Goal: Task Accomplishment & Management: Use online tool/utility

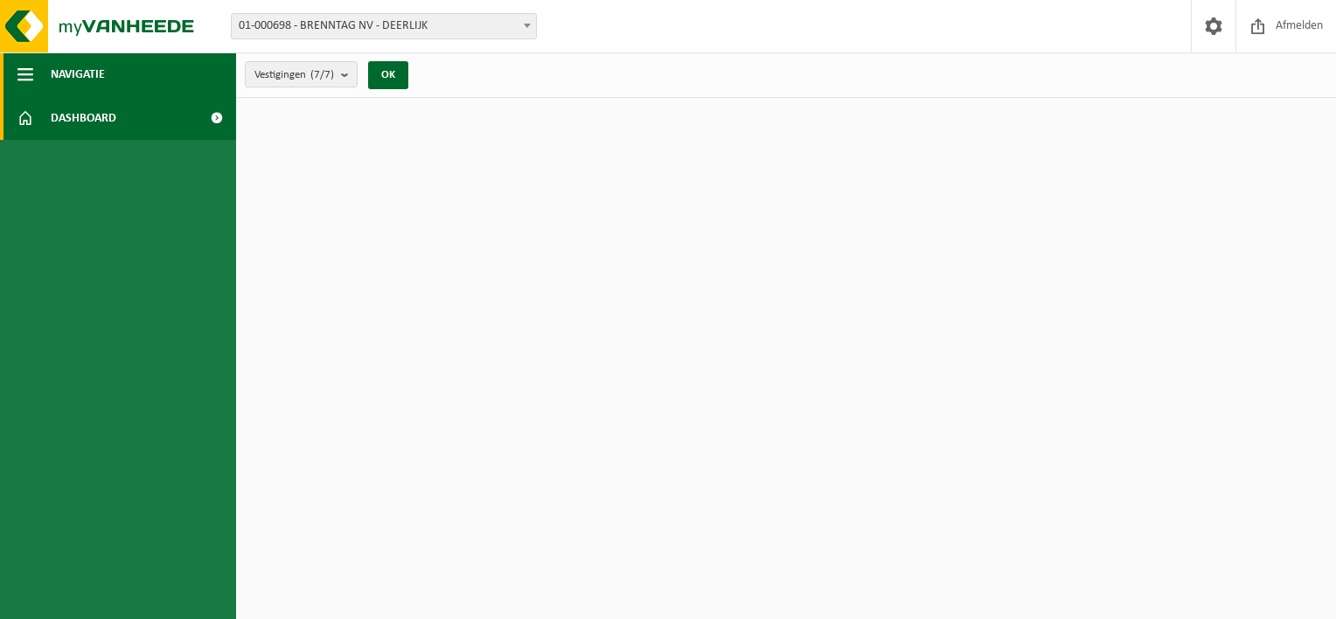
click at [18, 76] on span "button" at bounding box center [25, 74] width 16 height 44
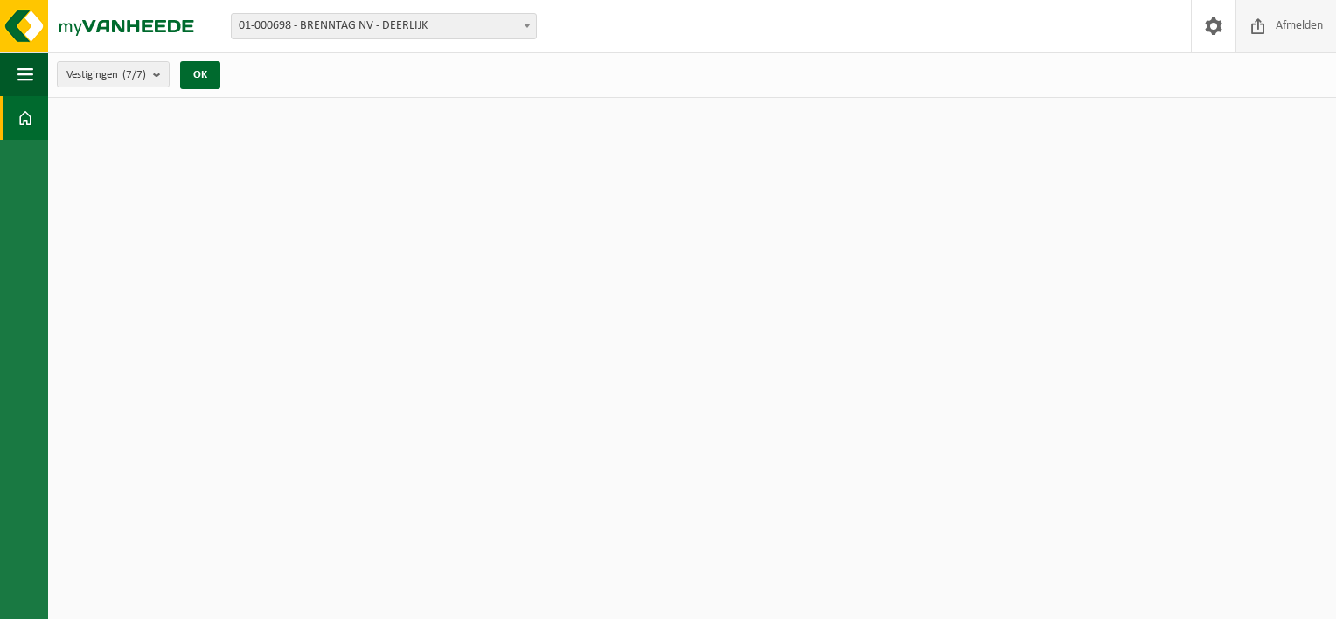
click at [1283, 30] on span "Afmelden" at bounding box center [1299, 26] width 56 height 52
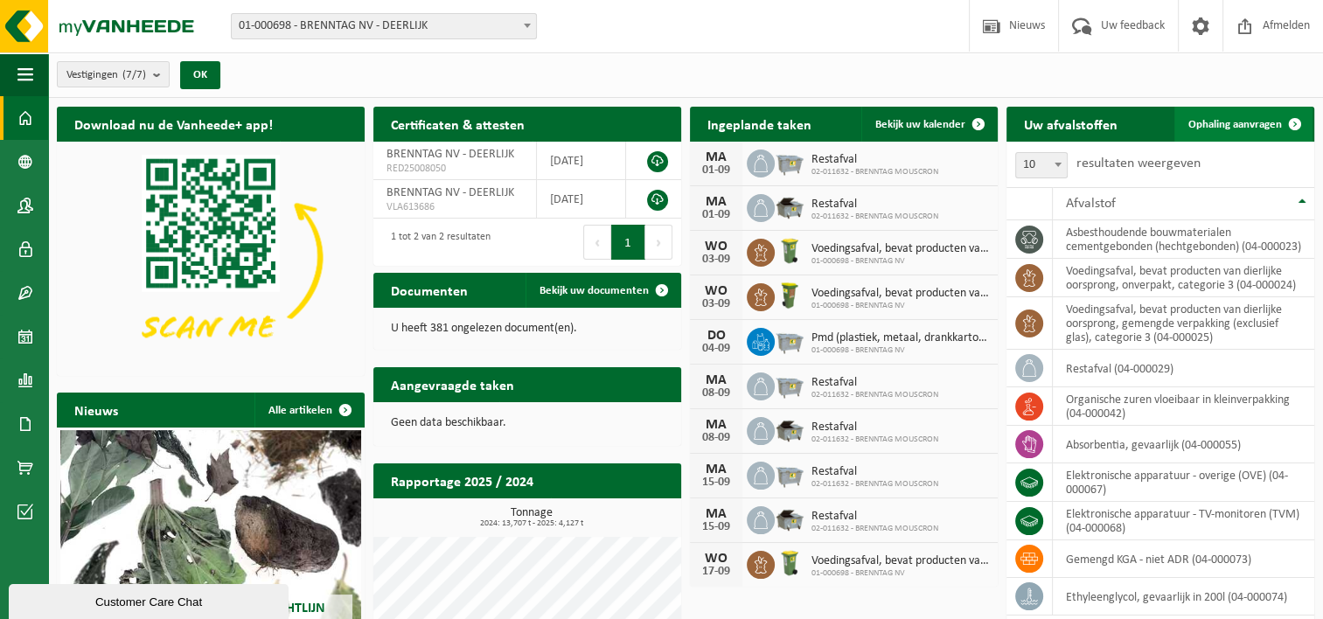
click at [1218, 122] on span "Ophaling aanvragen" at bounding box center [1235, 124] width 94 height 11
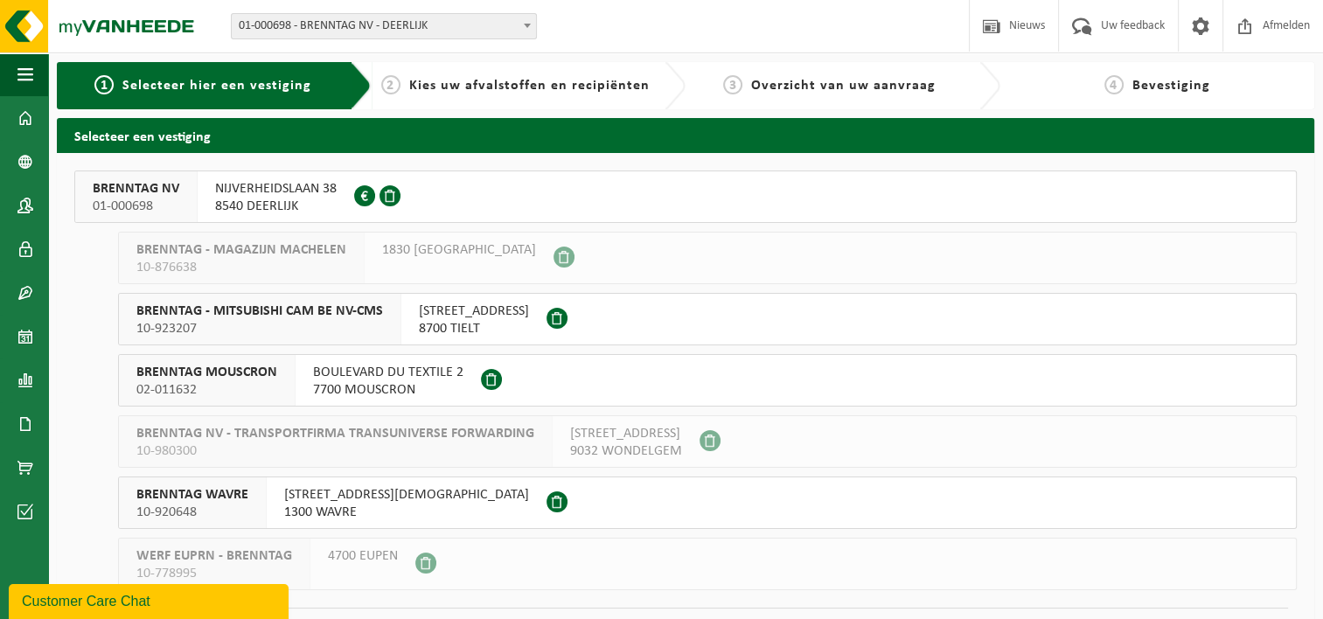
click at [466, 197] on button "BRENNTAG NV 01-000698 NIJVERHEIDSLAAN 38 8540 DEERLIJK 0405.317.567" at bounding box center [685, 196] width 1222 height 52
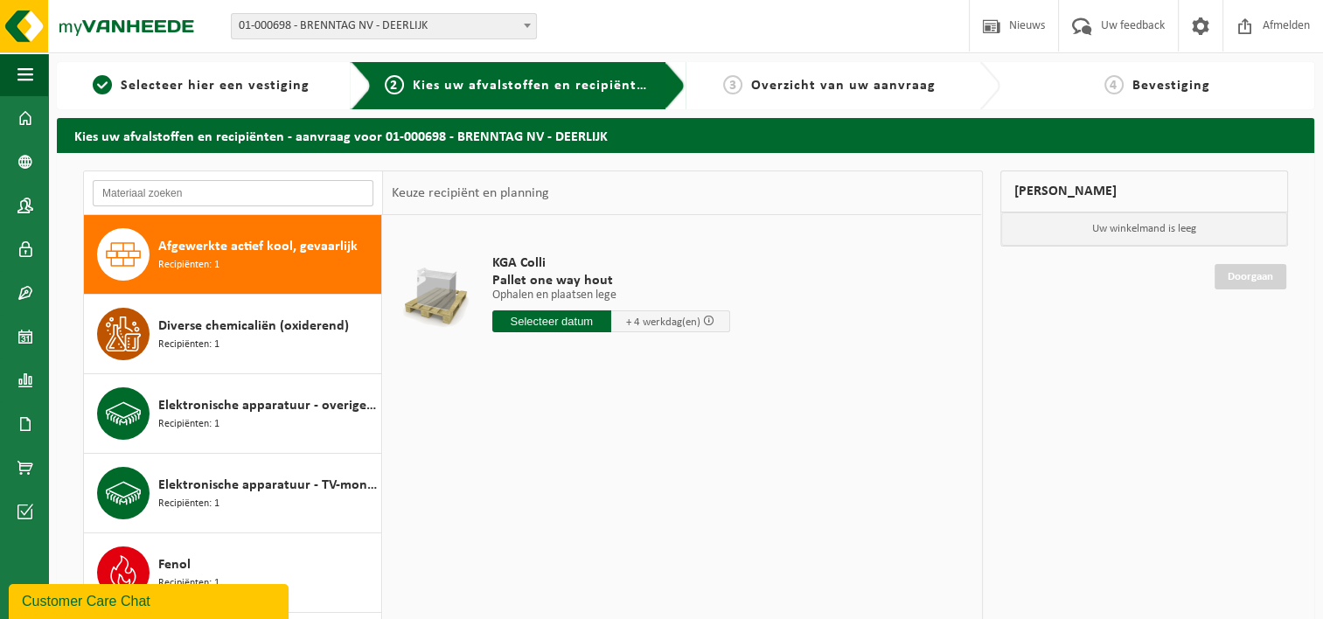
click at [247, 191] on input "text" at bounding box center [233, 193] width 281 height 26
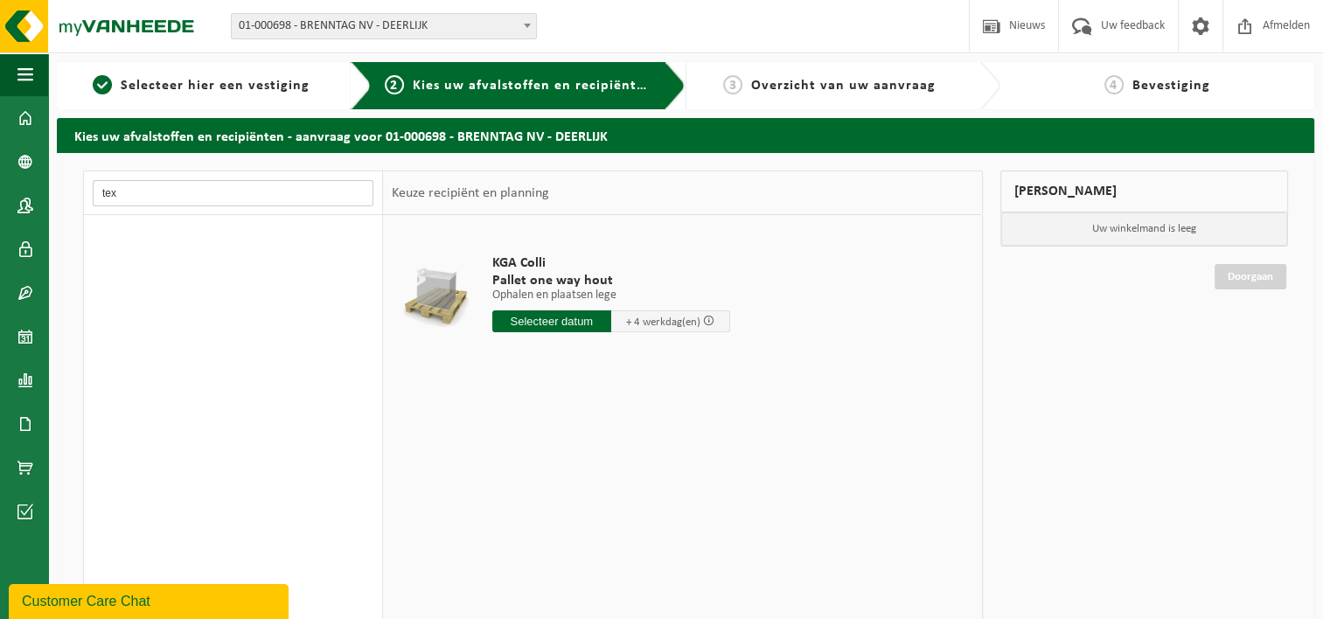
type input "tex"
click at [358, 190] on input "tex" at bounding box center [233, 193] width 281 height 26
click at [17, 73] on span "button" at bounding box center [25, 74] width 16 height 44
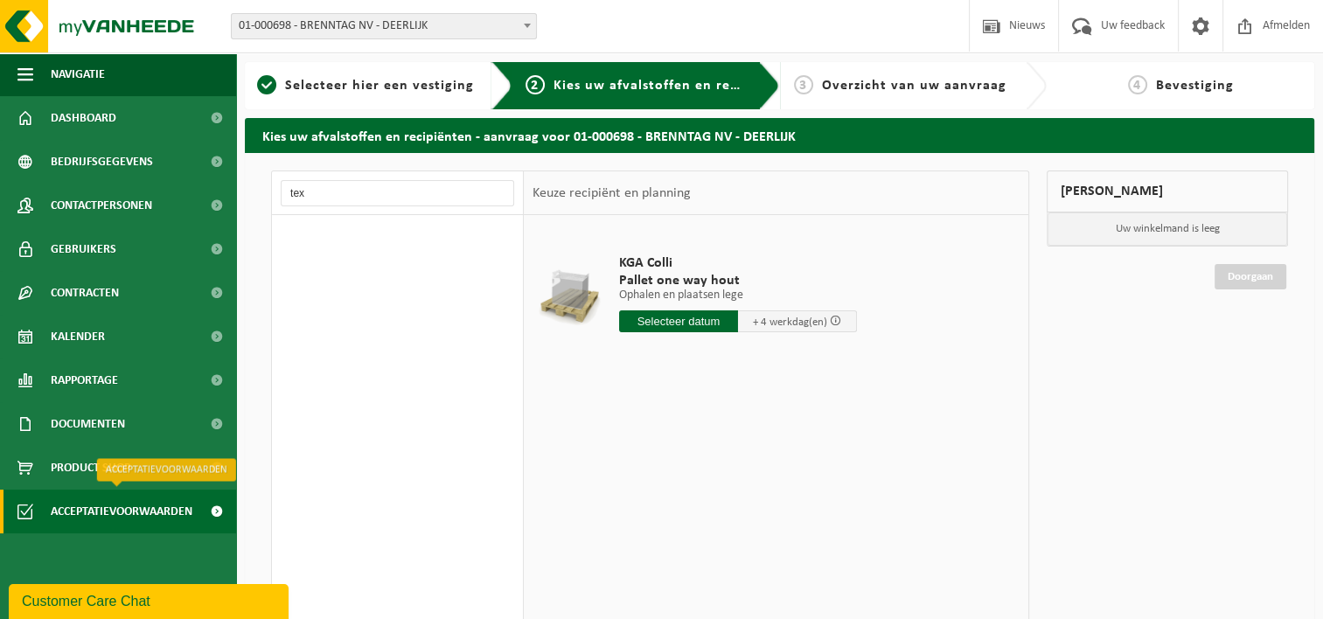
click at [170, 517] on span "Acceptatievoorwaarden" at bounding box center [122, 512] width 142 height 44
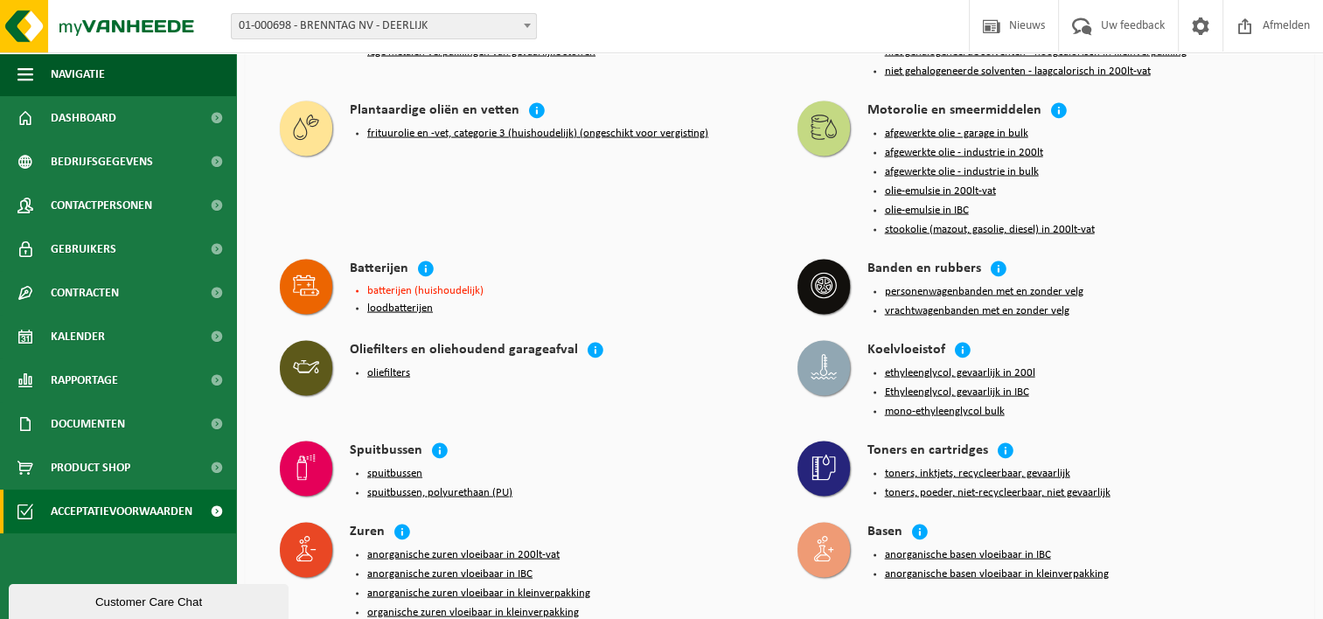
scroll to position [3442, 0]
